Goal: Task Accomplishment & Management: Manage account settings

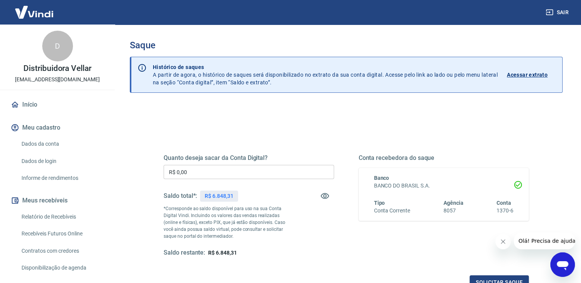
click at [193, 169] on input "R$ 0,00" at bounding box center [249, 172] width 171 height 14
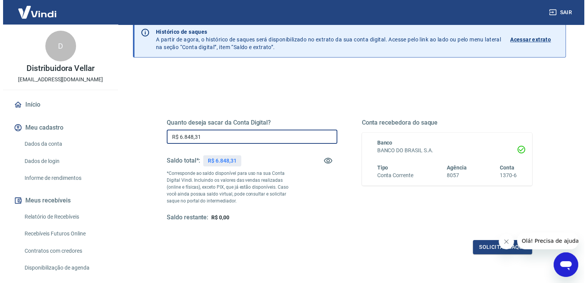
scroll to position [38, 0]
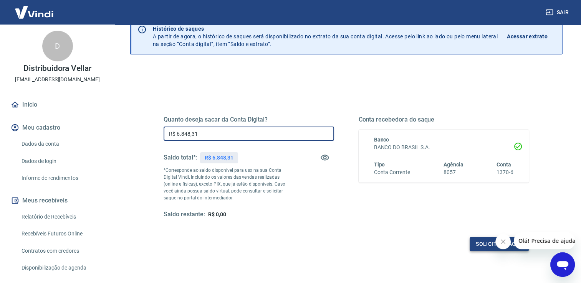
type input "R$ 6.848,31"
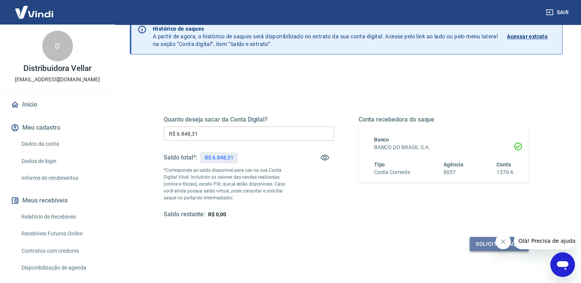
click at [478, 243] on button "Solicitar saque" at bounding box center [499, 244] width 59 height 14
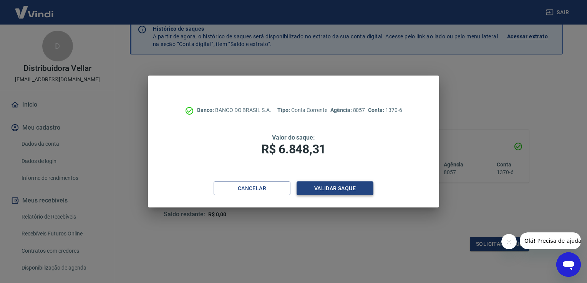
click at [321, 188] on button "Validar saque" at bounding box center [334, 189] width 77 height 14
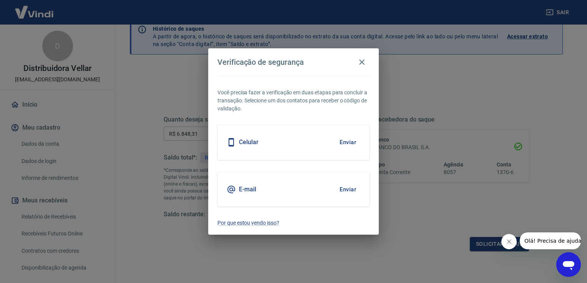
click at [349, 144] on button "Enviar" at bounding box center [347, 142] width 25 height 16
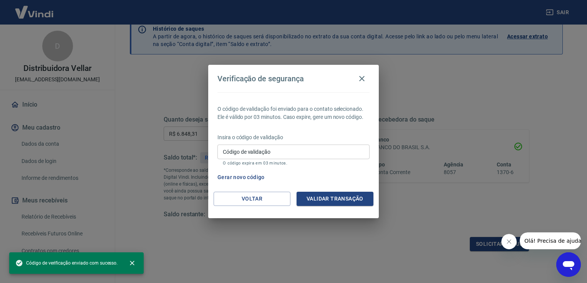
click at [262, 154] on input "Código de validação" at bounding box center [293, 152] width 152 height 14
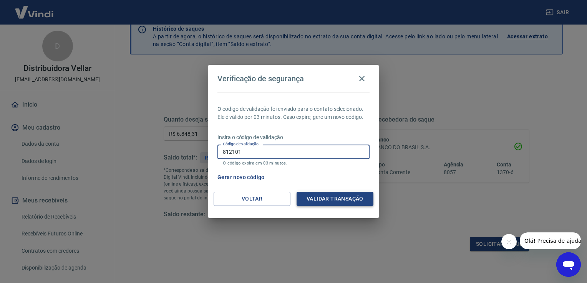
type input "812101"
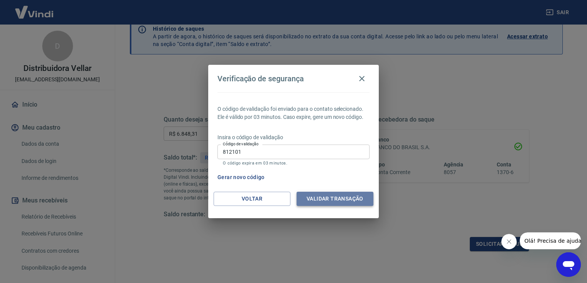
click at [311, 201] on button "Validar transação" at bounding box center [334, 199] width 77 height 14
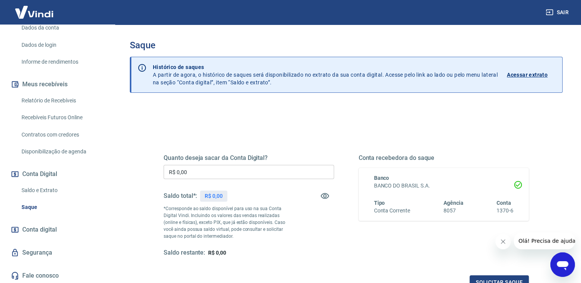
scroll to position [117, 0]
click at [67, 227] on link "Conta digital" at bounding box center [57, 229] width 96 height 17
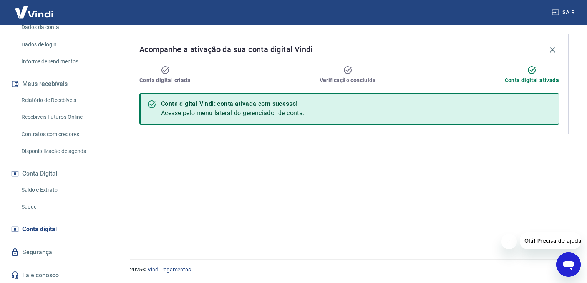
click at [34, 189] on link "Saldo e Extrato" at bounding box center [61, 190] width 87 height 16
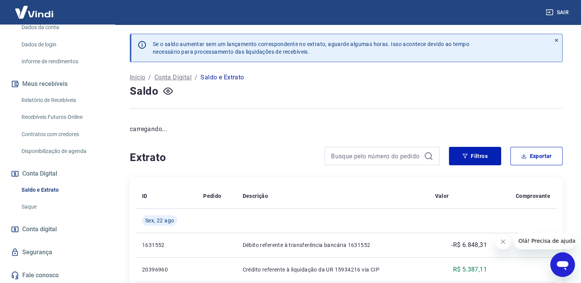
click at [46, 174] on button "Conta Digital" at bounding box center [57, 174] width 96 height 17
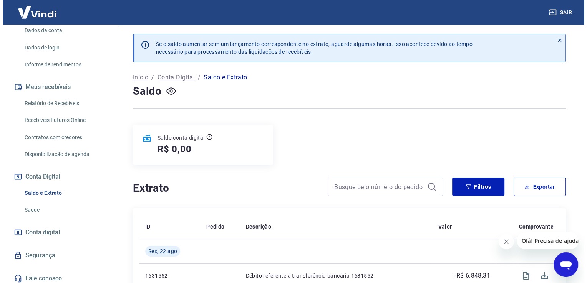
scroll to position [117, 0]
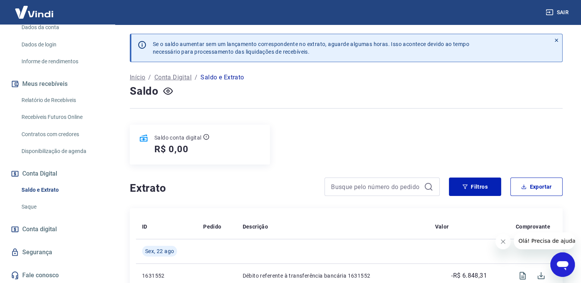
click at [45, 232] on span "Conta digital" at bounding box center [39, 229] width 35 height 11
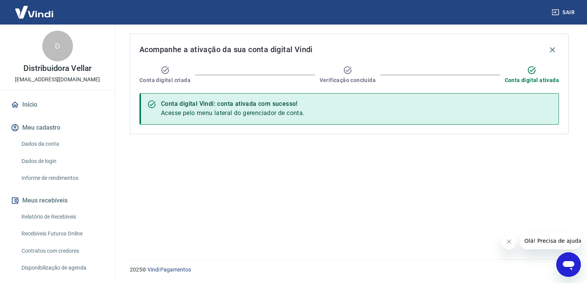
click at [41, 128] on button "Meu cadastro" at bounding box center [57, 127] width 96 height 17
click at [43, 146] on link "Dados da conta" at bounding box center [61, 144] width 87 height 16
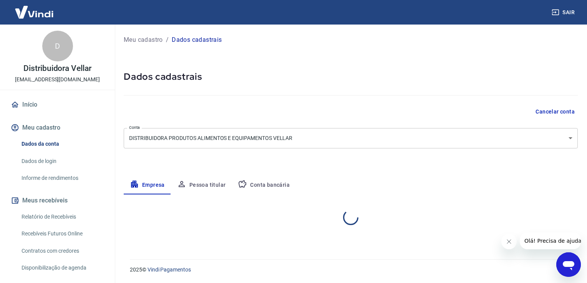
select select "SP"
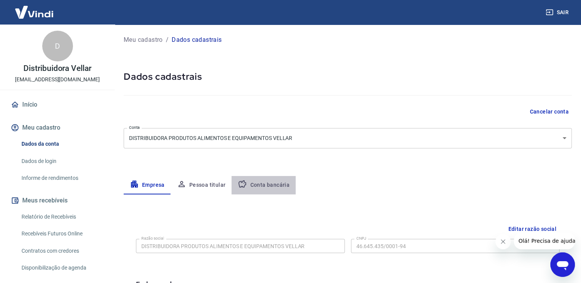
click at [278, 183] on button "Conta bancária" at bounding box center [264, 185] width 64 height 18
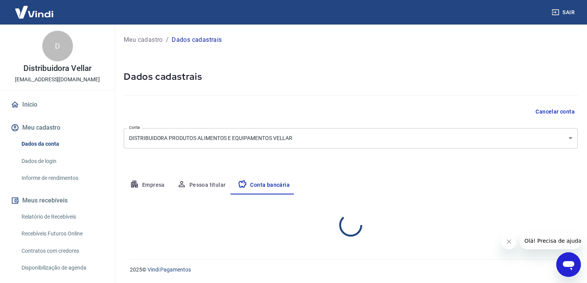
select select "1"
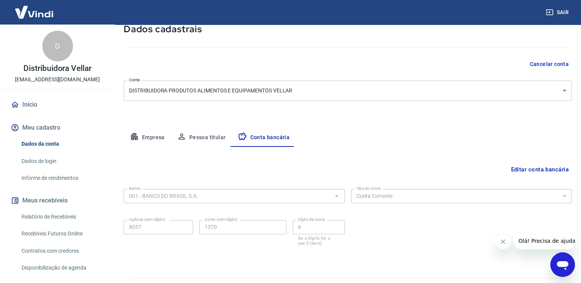
scroll to position [66, 0]
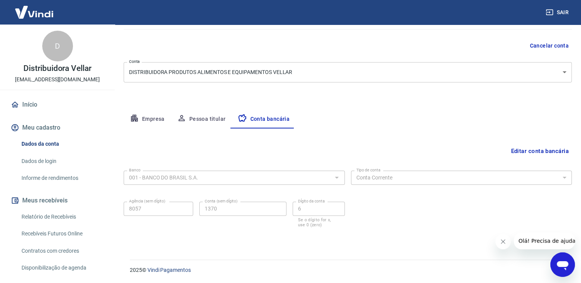
click at [335, 178] on div at bounding box center [336, 177] width 10 height 11
click at [340, 176] on div at bounding box center [336, 177] width 10 height 11
click at [542, 153] on button "Editar conta bancária" at bounding box center [540, 151] width 64 height 15
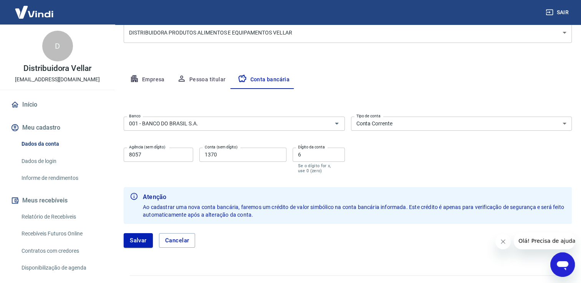
scroll to position [121, 0]
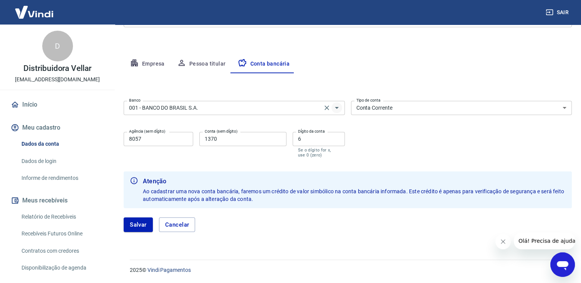
click at [335, 110] on icon "Abrir" at bounding box center [336, 107] width 9 height 9
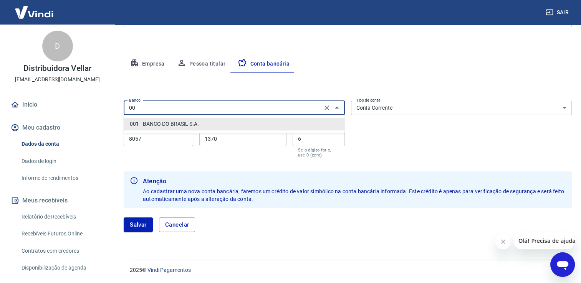
type input "0"
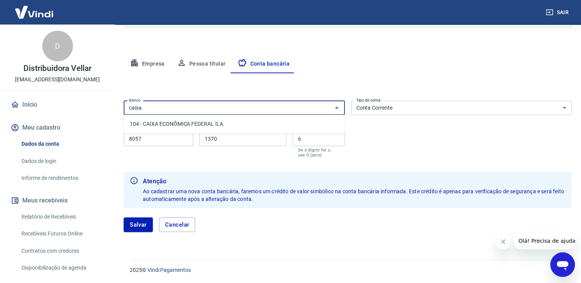
click at [207, 128] on li "104 - CAIXA ECONÔMICA FEDERAL S.A." at bounding box center [234, 124] width 221 height 13
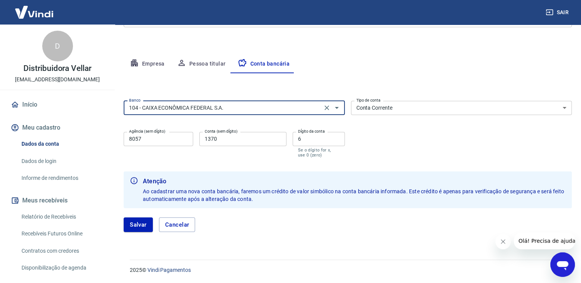
type input "104 - CAIXA ECONÔMICA FEDERAL S.A."
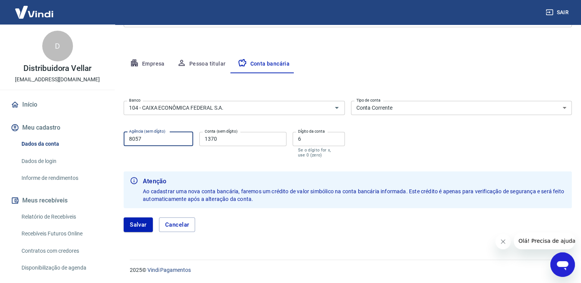
click at [157, 137] on input "8057" at bounding box center [159, 139] width 70 height 14
type input "8"
type input "1798"
click at [223, 142] on input "1370" at bounding box center [242, 139] width 87 height 14
type input "1"
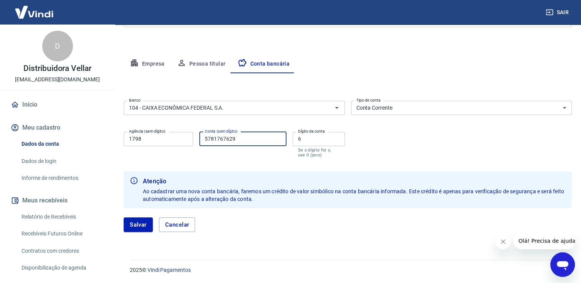
click at [316, 141] on input "6" at bounding box center [319, 139] width 52 height 14
click at [252, 138] on input "5781767629" at bounding box center [242, 139] width 87 height 14
type input "578176762"
click at [328, 139] on input "6" at bounding box center [319, 139] width 52 height 14
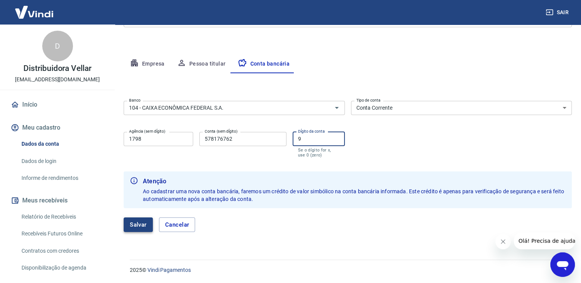
type input "9"
click at [138, 222] on button "Salvar" at bounding box center [138, 225] width 29 height 15
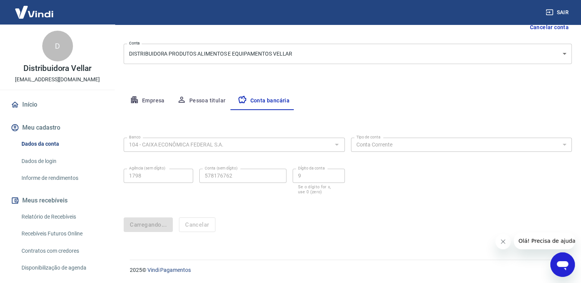
scroll to position [0, 0]
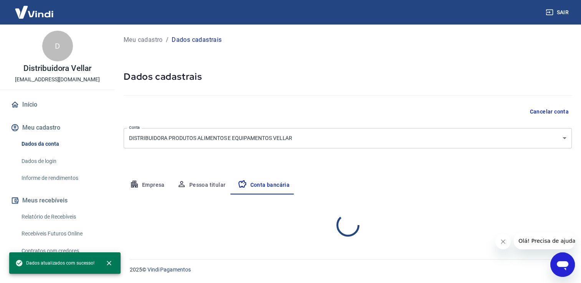
select select "1"
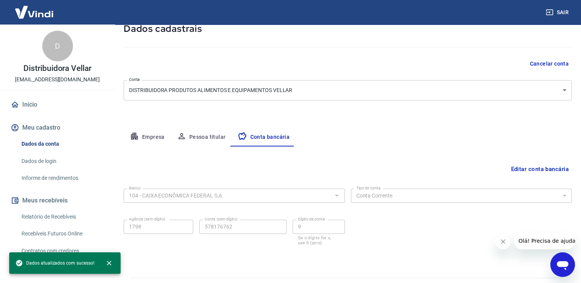
scroll to position [66, 0]
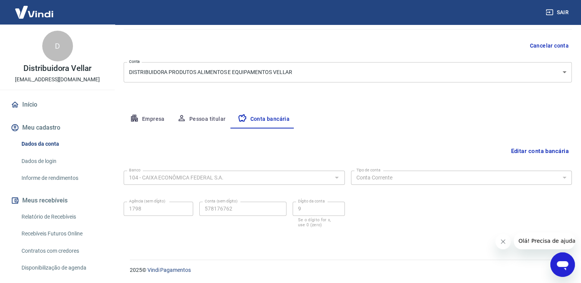
click at [22, 102] on link "Início" at bounding box center [57, 104] width 96 height 17
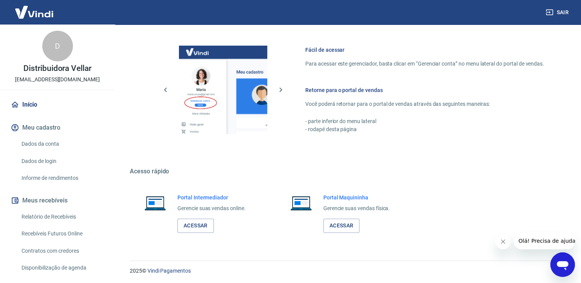
scroll to position [379, 0]
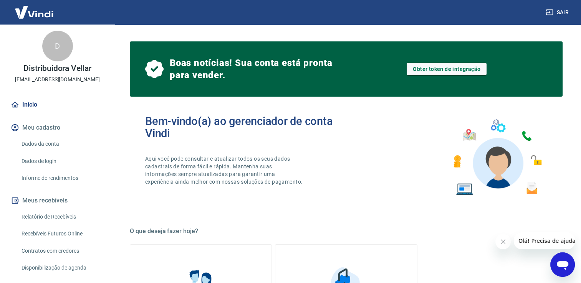
click at [32, 105] on link "Início" at bounding box center [57, 104] width 96 height 17
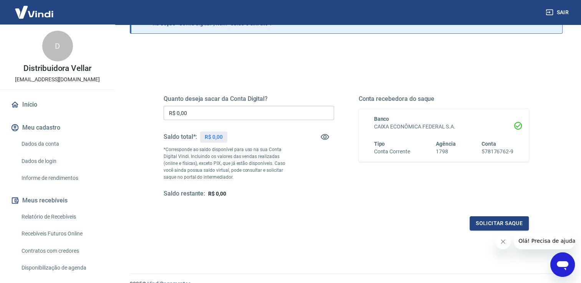
scroll to position [96, 0]
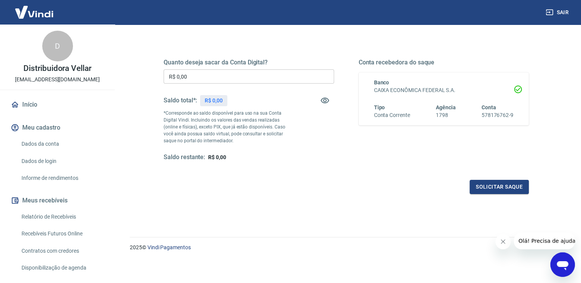
click at [36, 102] on link "Início" at bounding box center [57, 104] width 96 height 17
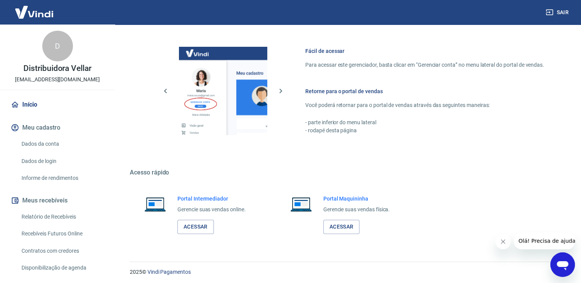
scroll to position [379, 0]
